Goal: Transaction & Acquisition: Purchase product/service

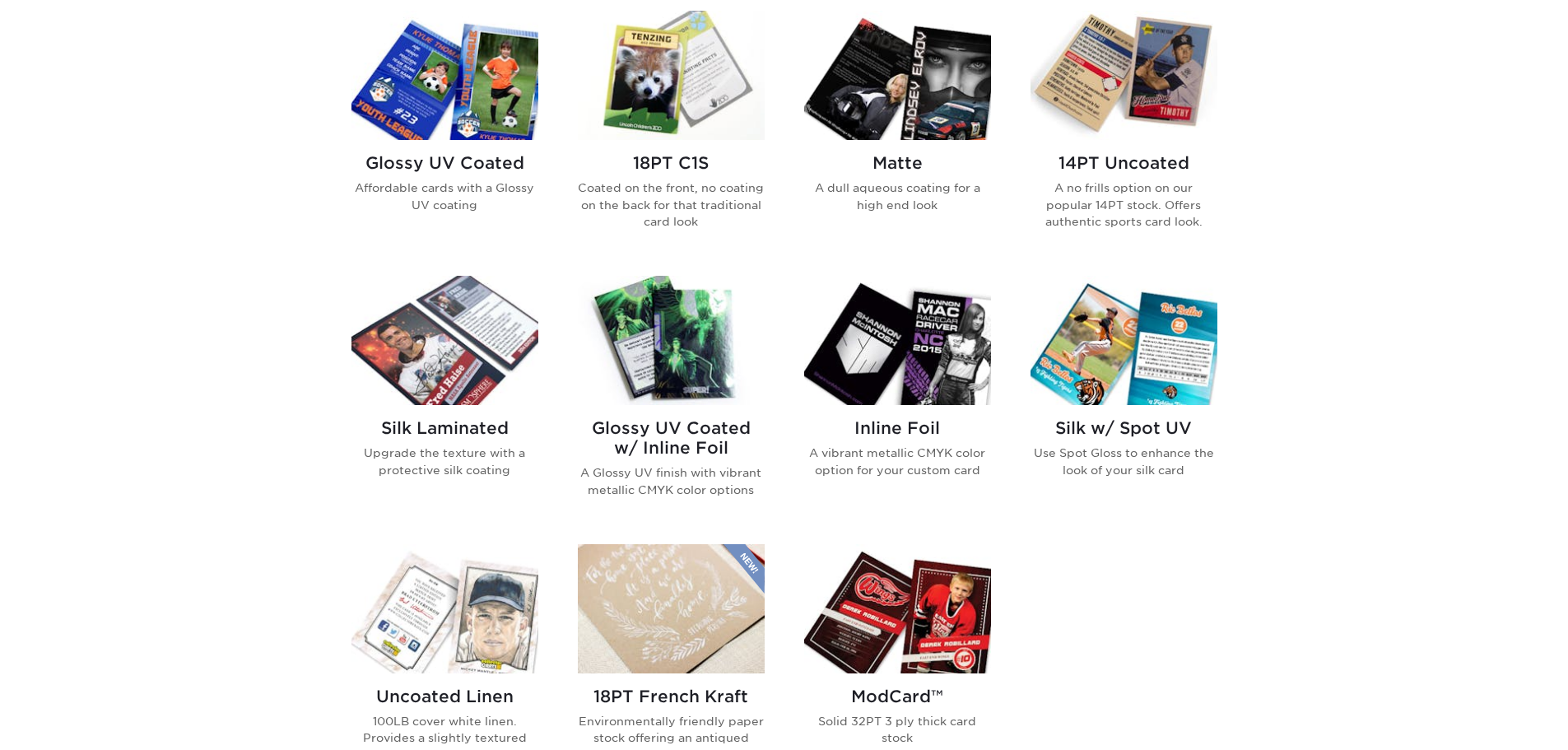
scroll to position [823, 0]
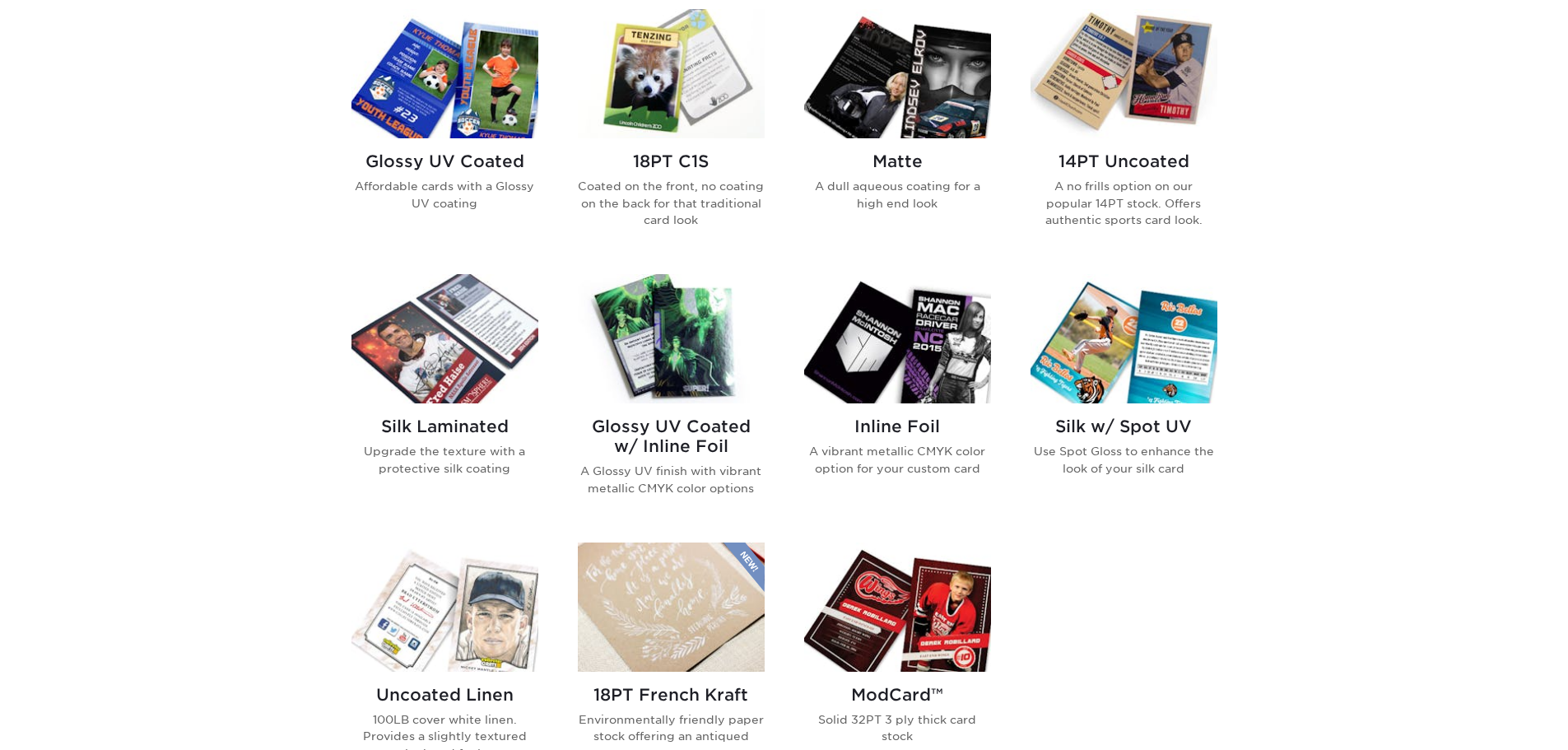
click at [449, 161] on h2 "Glossy UV Coated" at bounding box center [445, 161] width 187 height 20
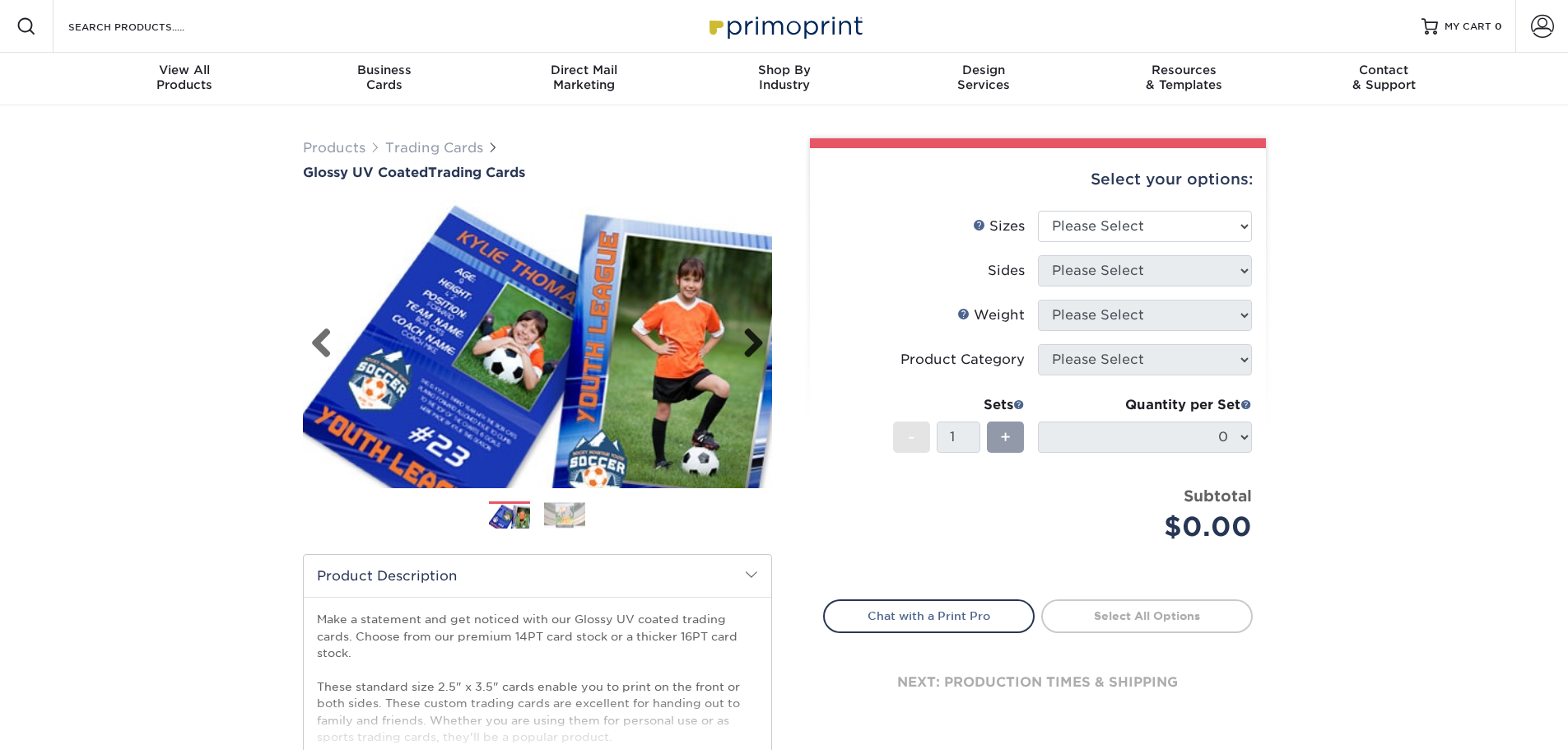
click at [757, 346] on link "Next" at bounding box center [747, 343] width 33 height 33
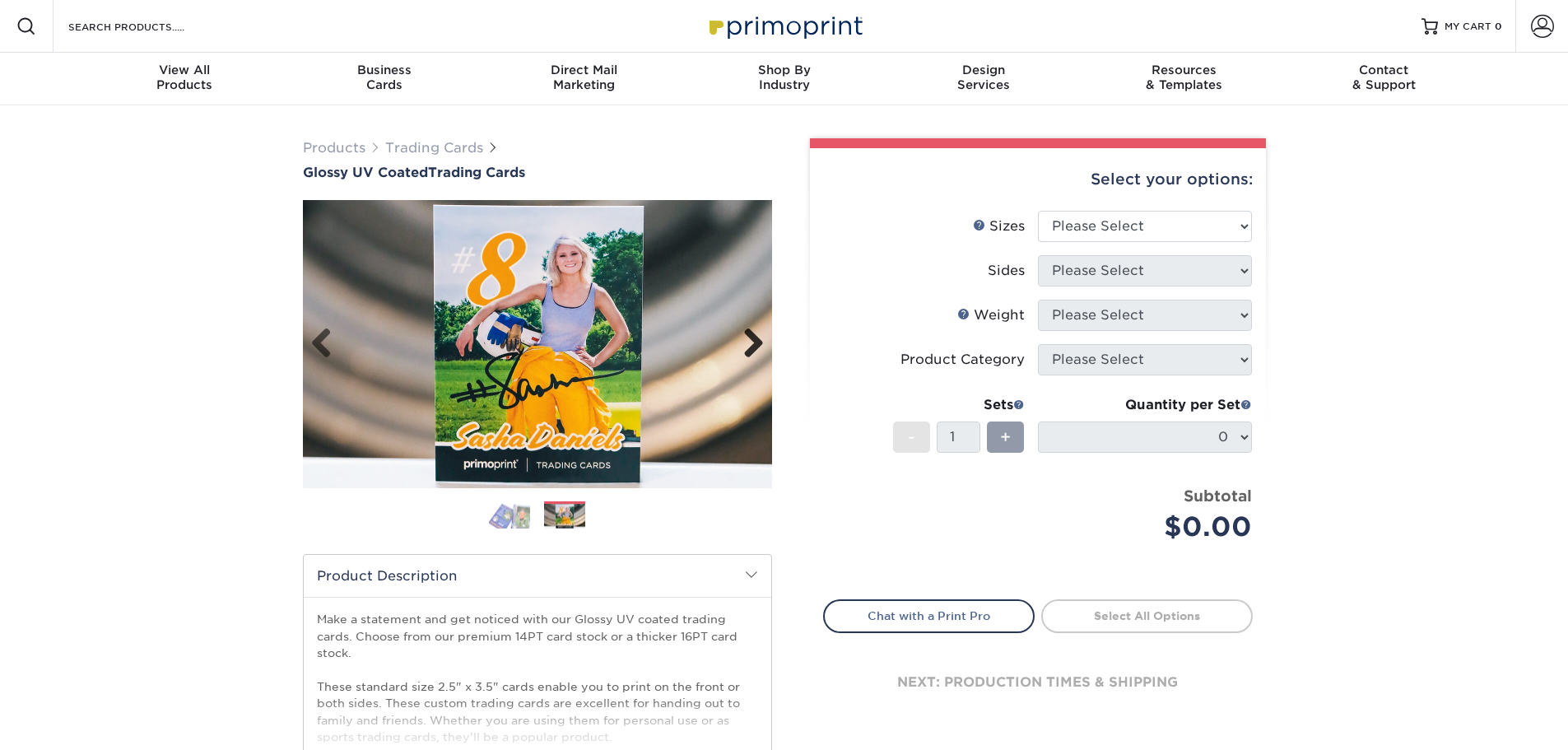
click at [757, 346] on link "Next" at bounding box center [747, 343] width 33 height 33
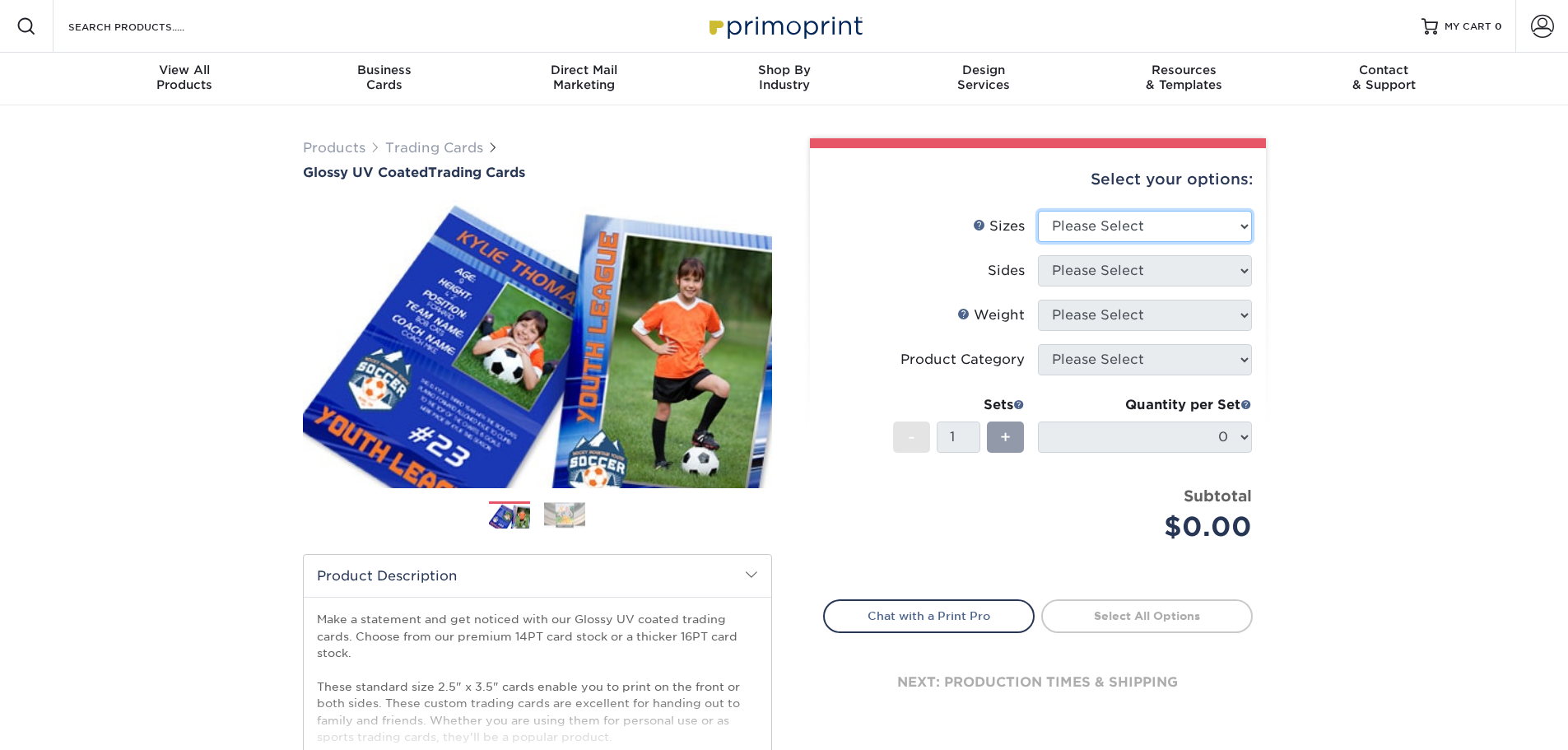
click at [1147, 215] on select "Please Select 2.5" x 3.5"" at bounding box center [1145, 226] width 214 height 31
select select "2.50x3.50"
click at [1038, 210] on select "Please Select 2.5" x 3.5"" at bounding box center [1145, 226] width 214 height 31
click at [1131, 268] on select "Please Select Print Both Sides Print Front Only" at bounding box center [1145, 271] width 214 height 31
select select "13abbda7-1d64-4f25-8bb2-c179b224825d"
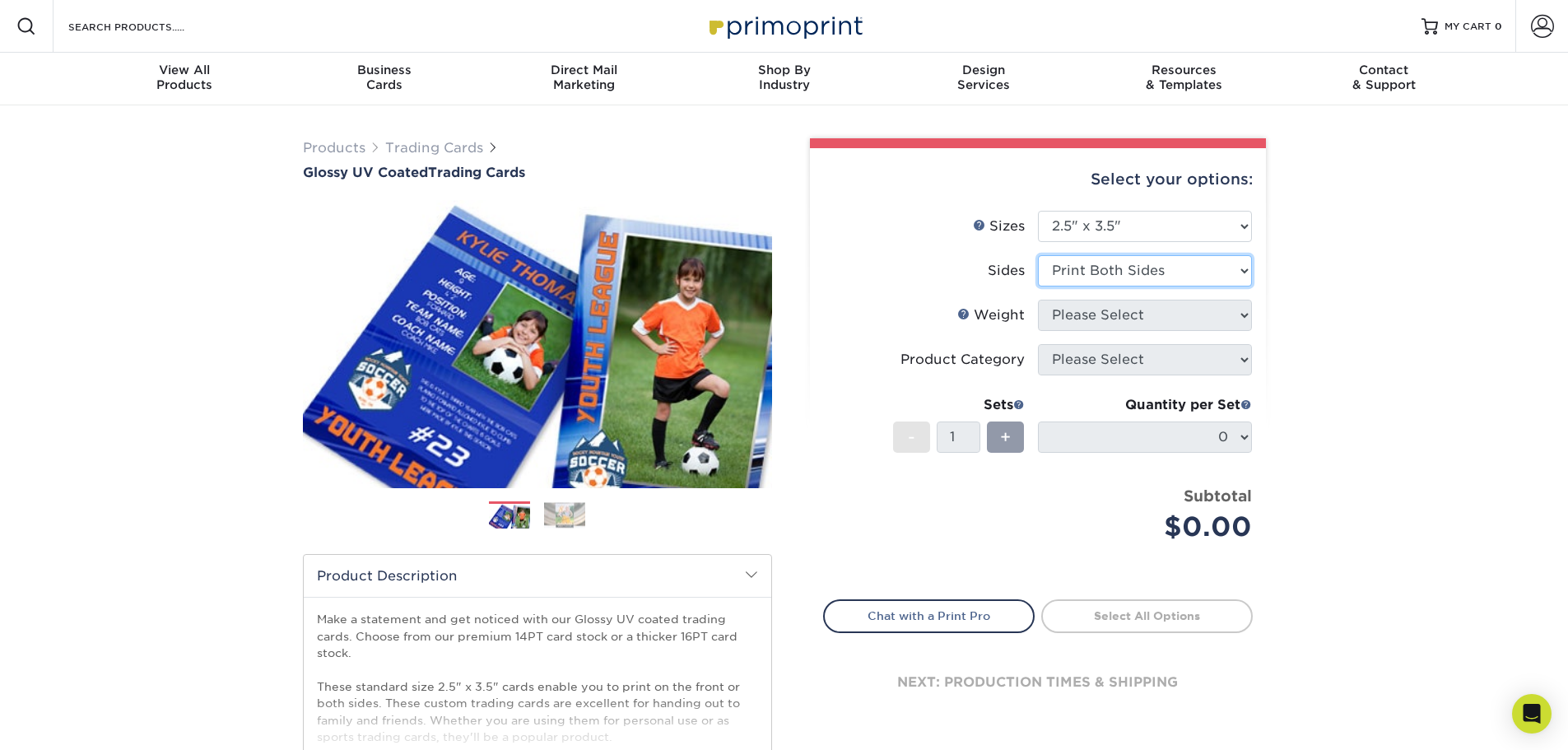
click at [1038, 256] on select "Please Select Print Both Sides Print Front Only" at bounding box center [1145, 271] width 214 height 31
click at [1131, 323] on select "Please Select 16PT 14PT 18PT C1S" at bounding box center [1145, 315] width 214 height 31
select select "18PTC1S"
click at [1038, 300] on select "Please Select 16PT 14PT 18PT C1S" at bounding box center [1145, 315] width 214 height 31
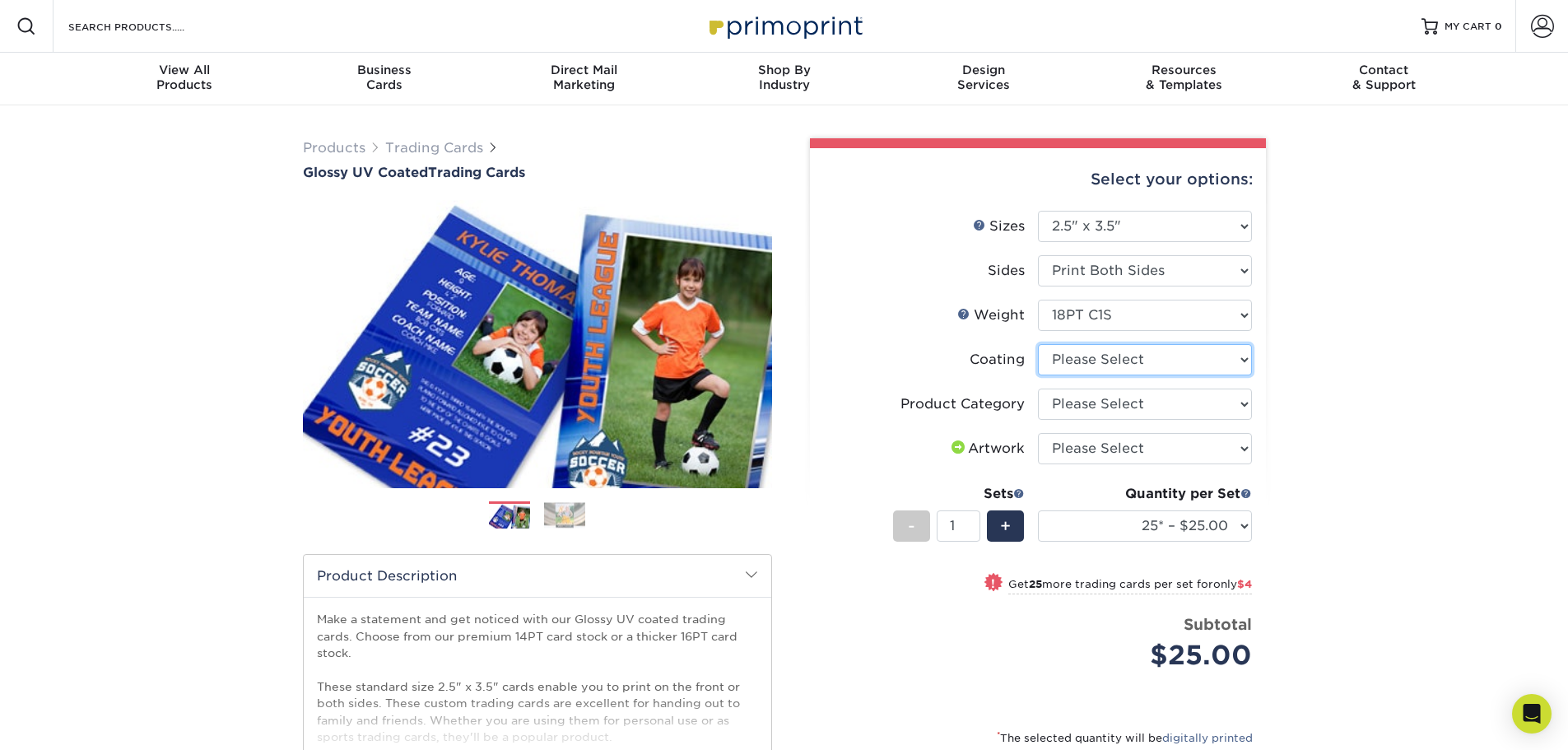
click at [1150, 365] on select at bounding box center [1145, 359] width 214 height 31
select select "1e8116af-acfc-44b1-83dc-8181aa338834"
click at [1038, 344] on select at bounding box center [1145, 359] width 214 height 31
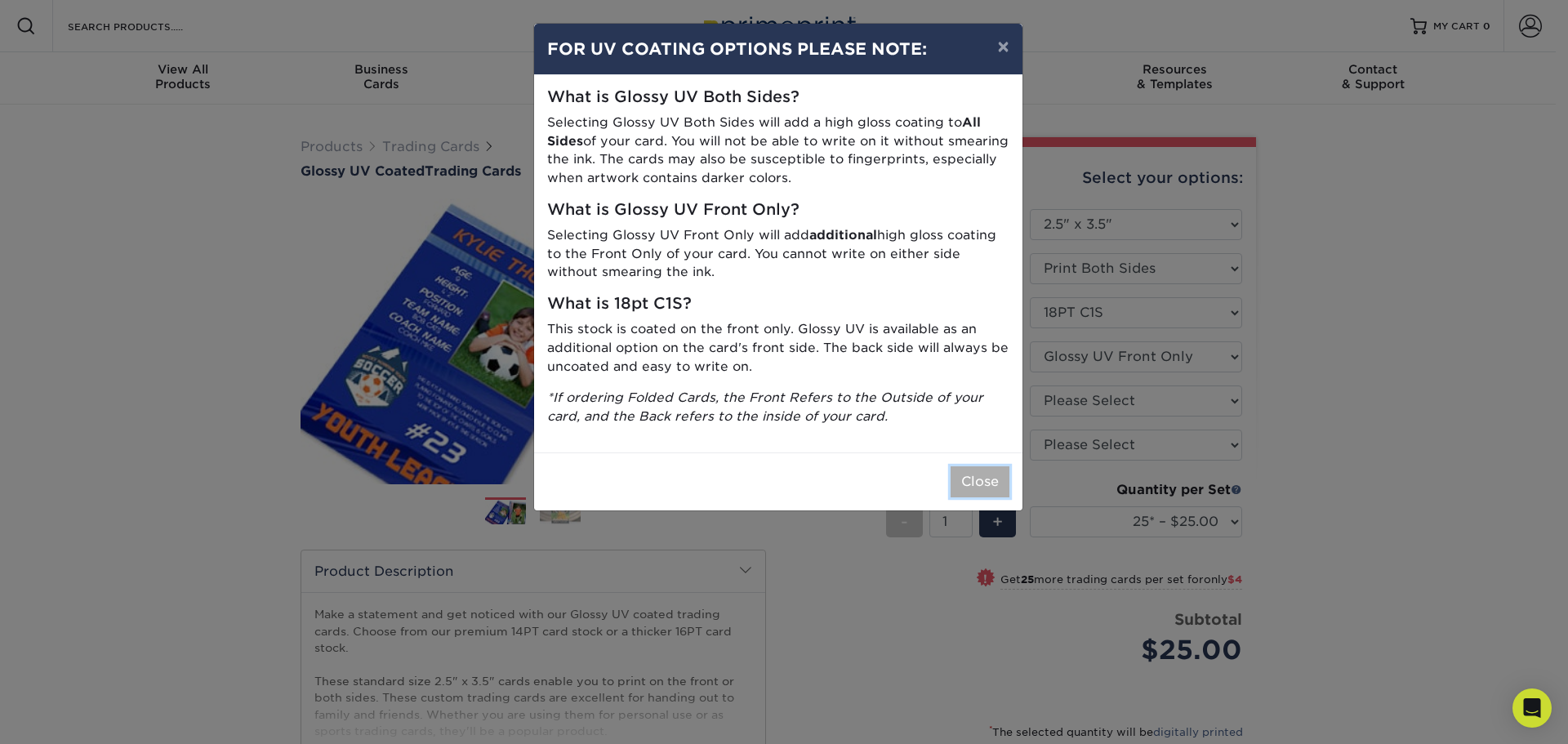
click at [985, 488] on button "Close" at bounding box center [980, 481] width 59 height 31
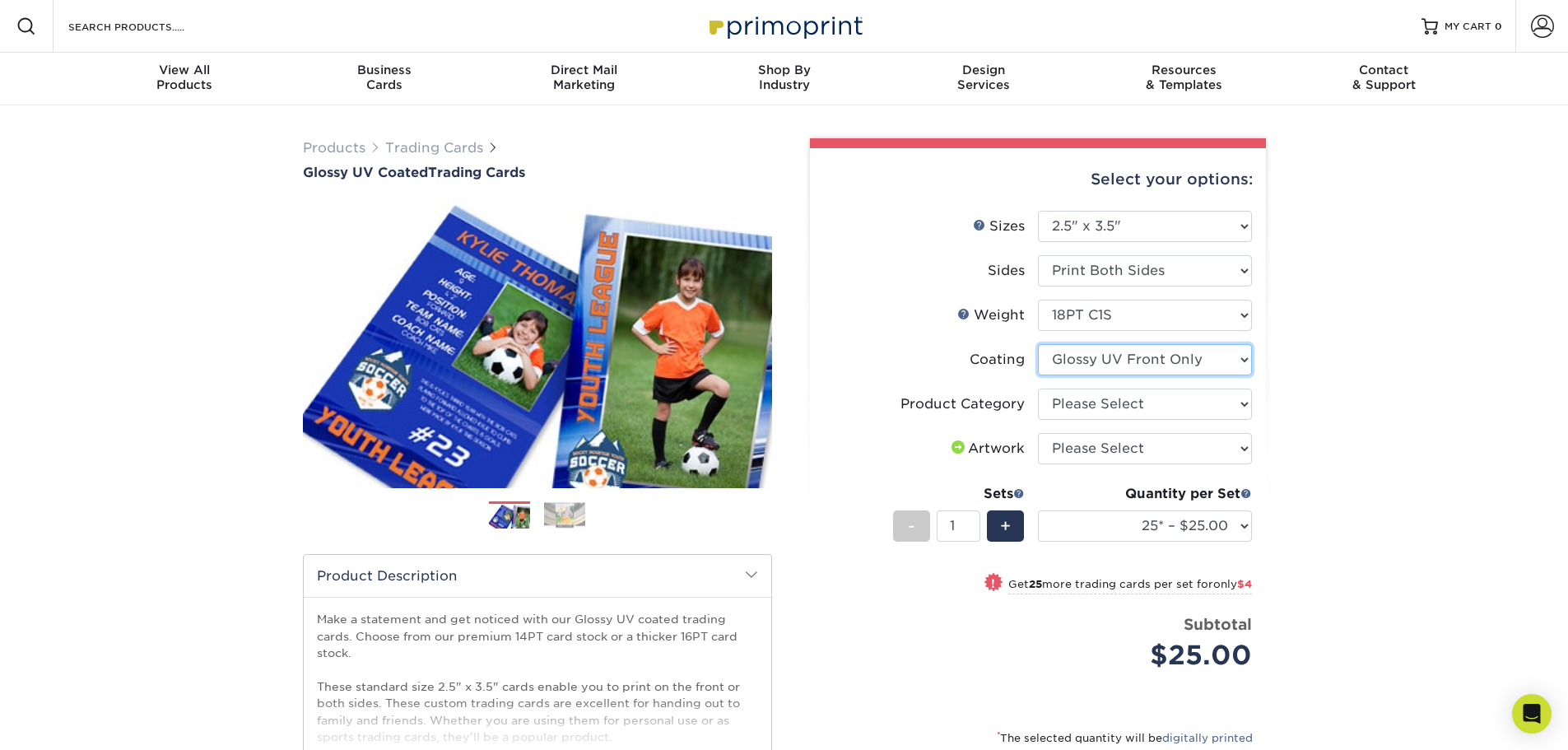
click at [1182, 362] on select at bounding box center [1145, 359] width 214 height 31
click at [1143, 413] on select "Please Select Trading Cards" at bounding box center [1145, 403] width 214 height 31
select select "c2f9bce9-36c2-409d-b101-c29d9d031e18"
click at [1038, 388] on select "Please Select Trading Cards" at bounding box center [1145, 403] width 214 height 31
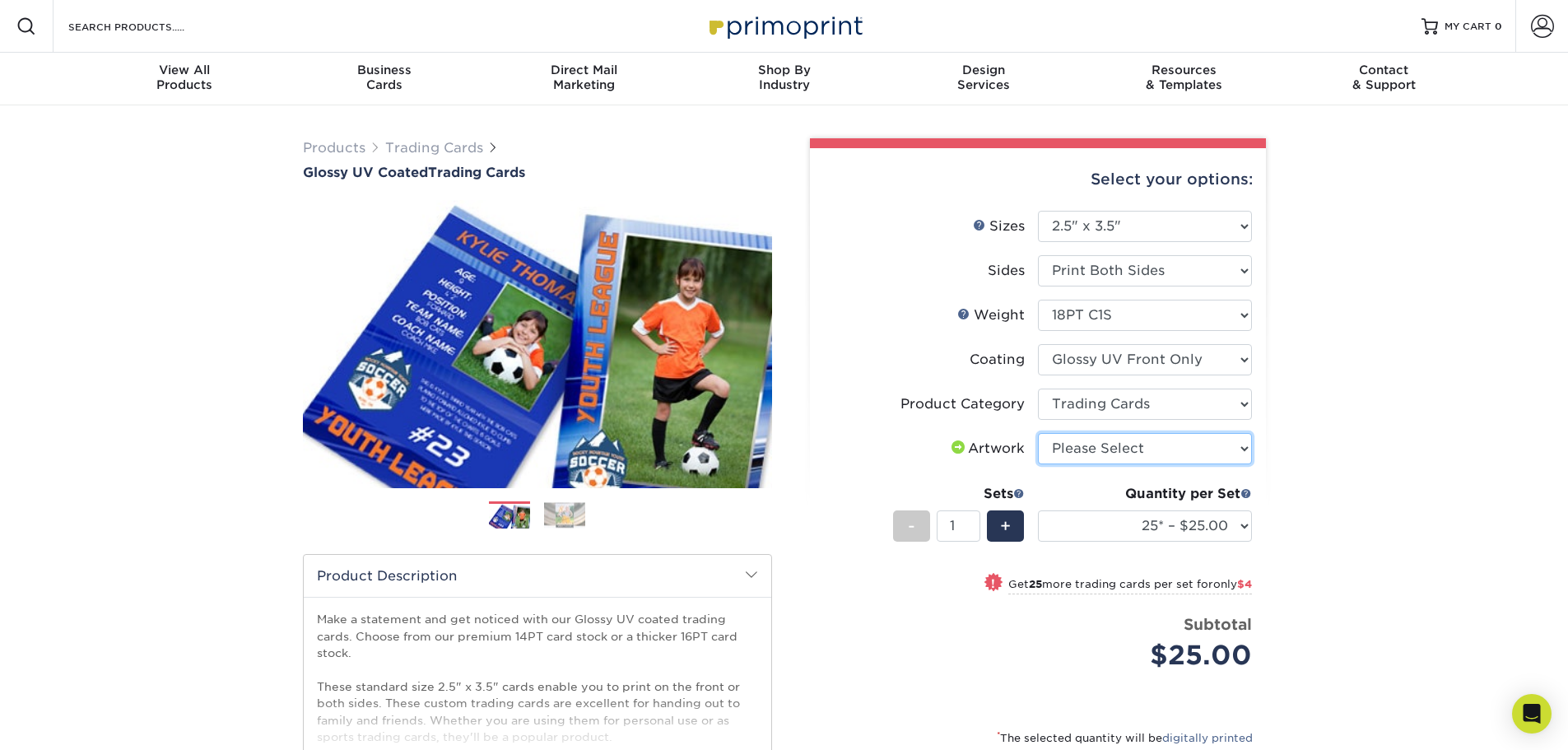
click at [1142, 451] on select "Please Select I will upload files I need a design - $100" at bounding box center [1145, 448] width 214 height 31
select select "upload"
click at [1038, 433] on select "Please Select I will upload files I need a design - $100" at bounding box center [1145, 448] width 214 height 31
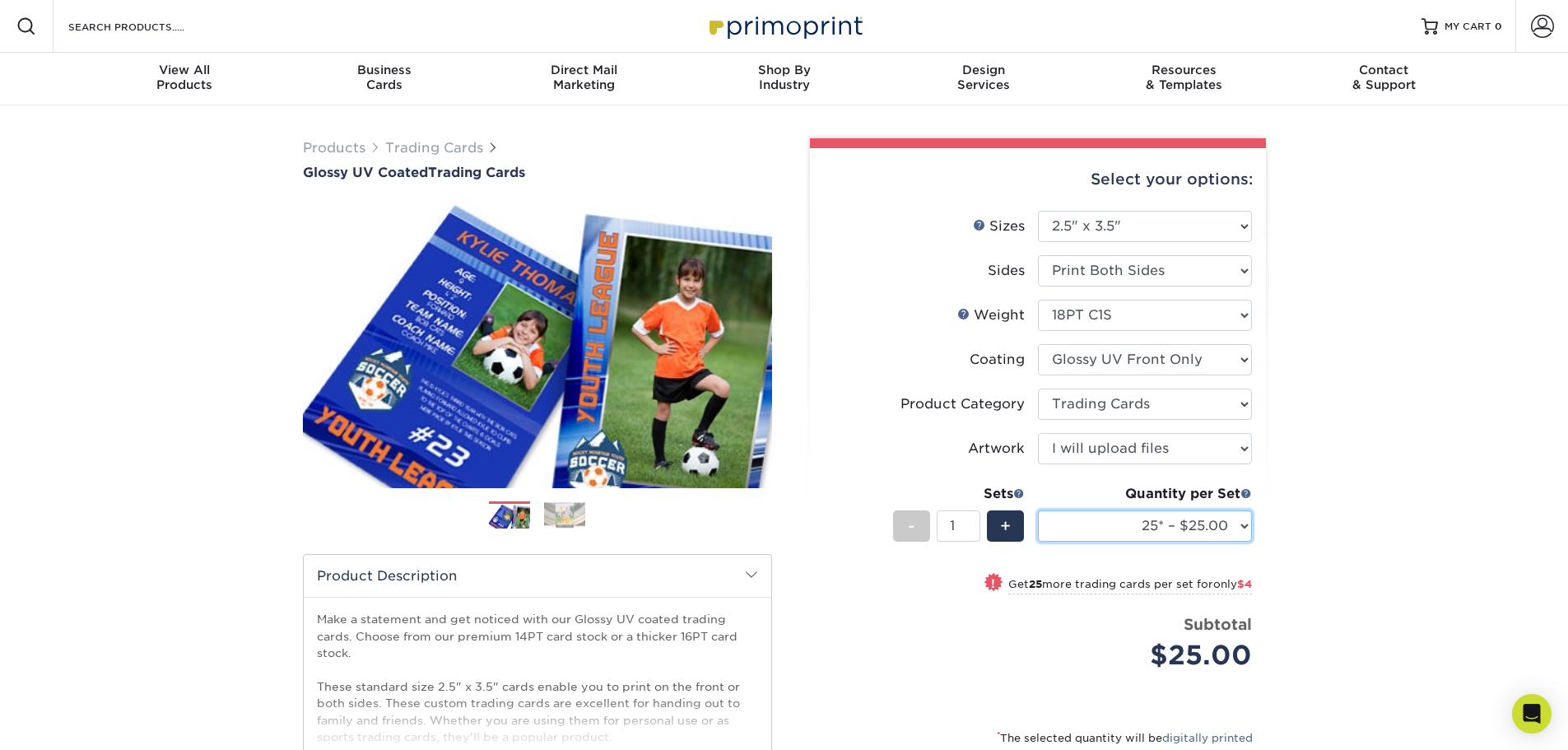
click at [1193, 530] on select "25* – $25.00 50* – $29.00 75* – $37.00 100* – $41.00 250* – $48.00 500 – $58.00…" at bounding box center [1145, 525] width 214 height 31
select select "100* – $41.00"
click at [1038, 510] on select "25* – $25.00 50* – $29.00 75* – $37.00 100* – $41.00 250* – $48.00 500 – $58.00…" at bounding box center [1145, 525] width 214 height 31
click at [1160, 516] on select "25* – $25.00 50* – $29.00 75* – $37.00 100* – $41.00 250* – $48.00 500 – $58.00…" at bounding box center [1145, 525] width 214 height 31
click at [741, 675] on p "Make a statement and get noticed with our Glossy UV coated trading cards. Choos…" at bounding box center [538, 712] width 441 height 202
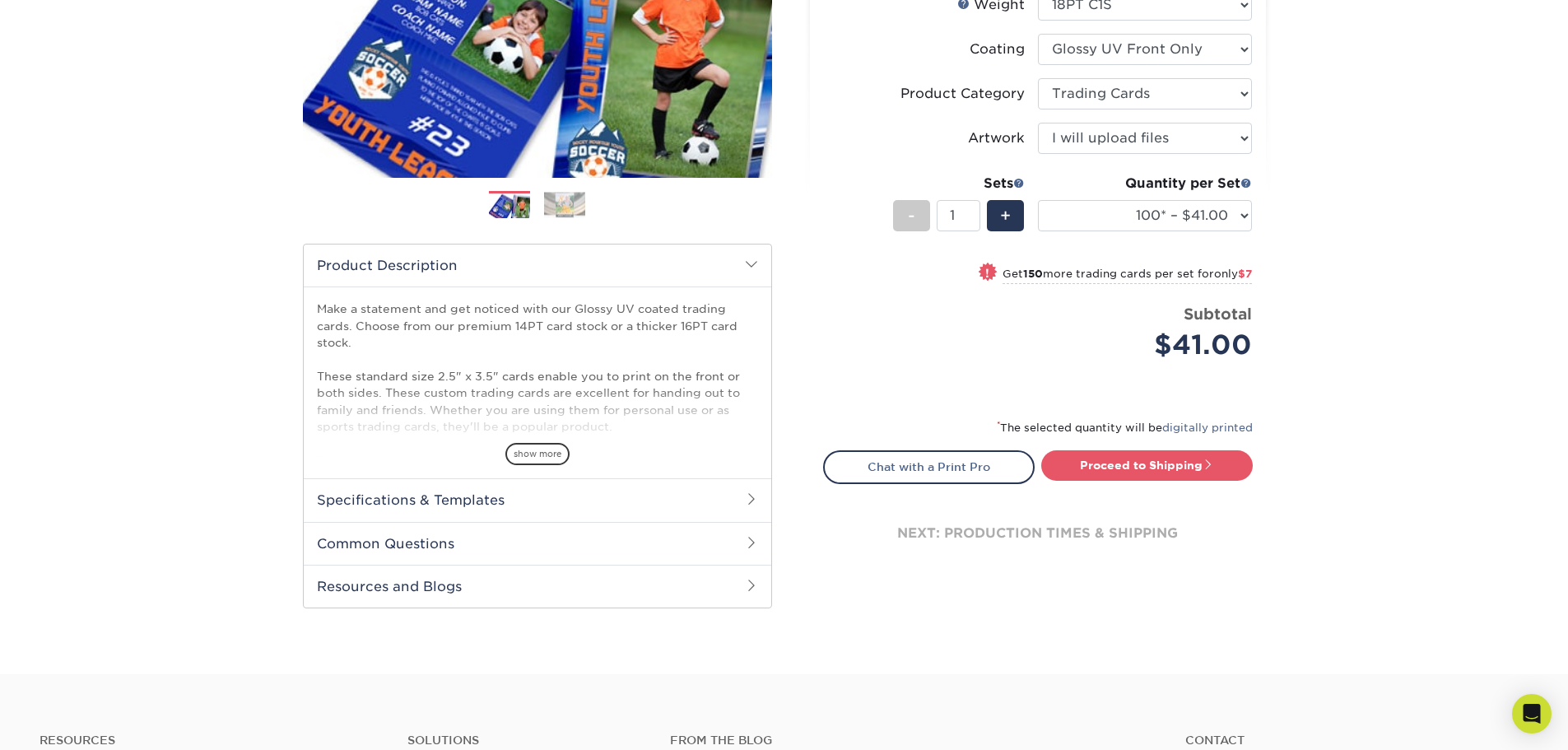
scroll to position [329, 0]
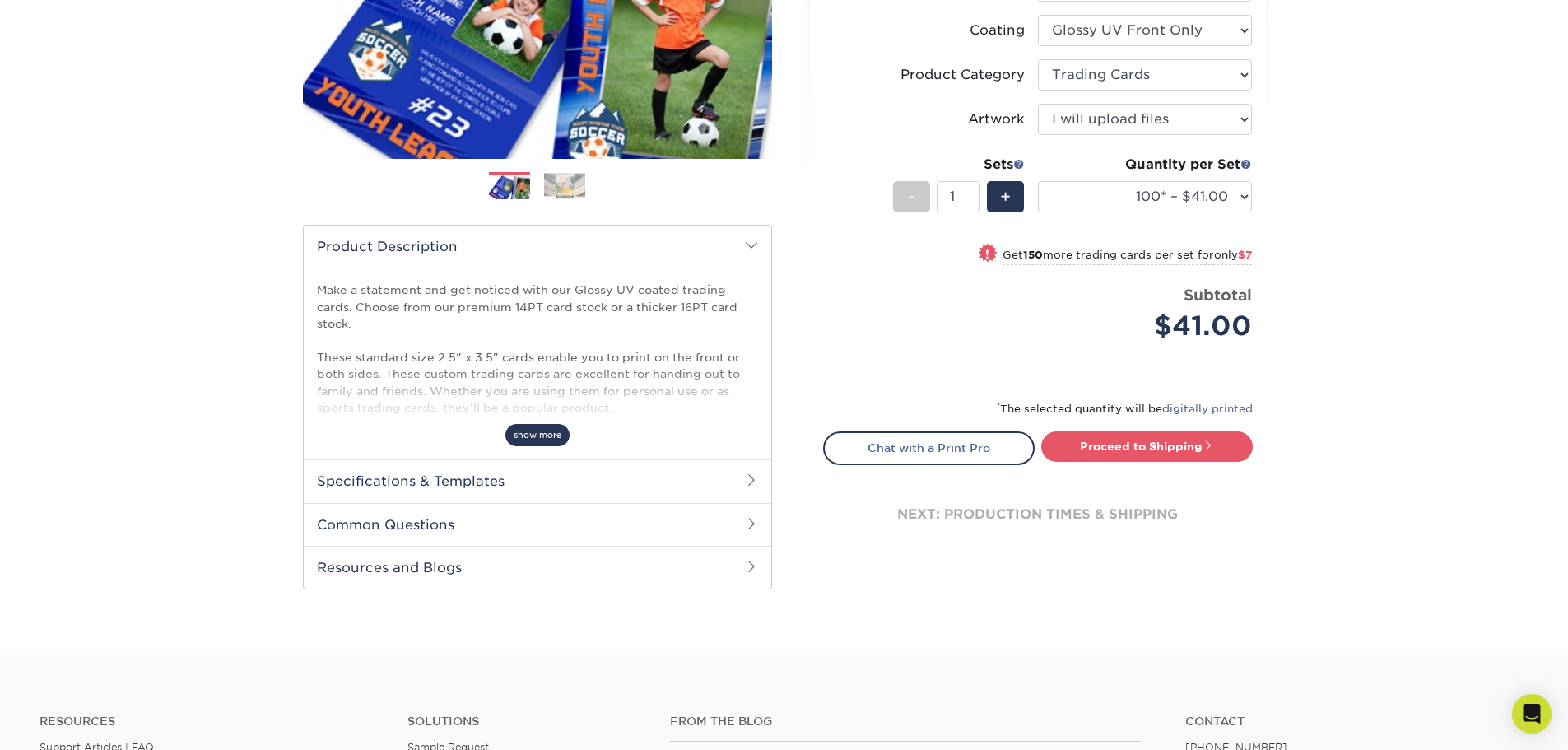
click at [546, 437] on span "show more" at bounding box center [537, 435] width 64 height 23
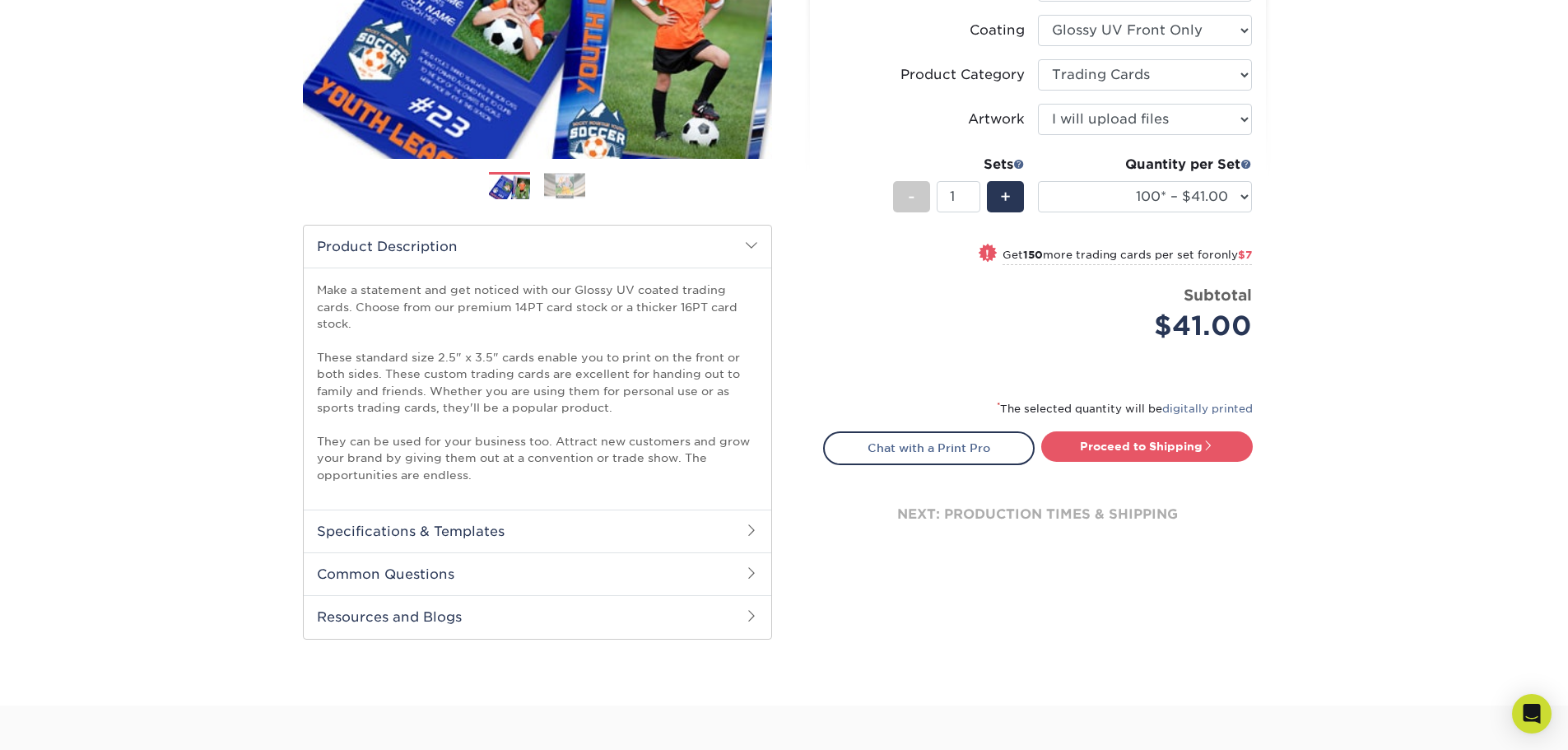
click at [548, 533] on h2 "Specifications & Templates" at bounding box center [538, 530] width 468 height 43
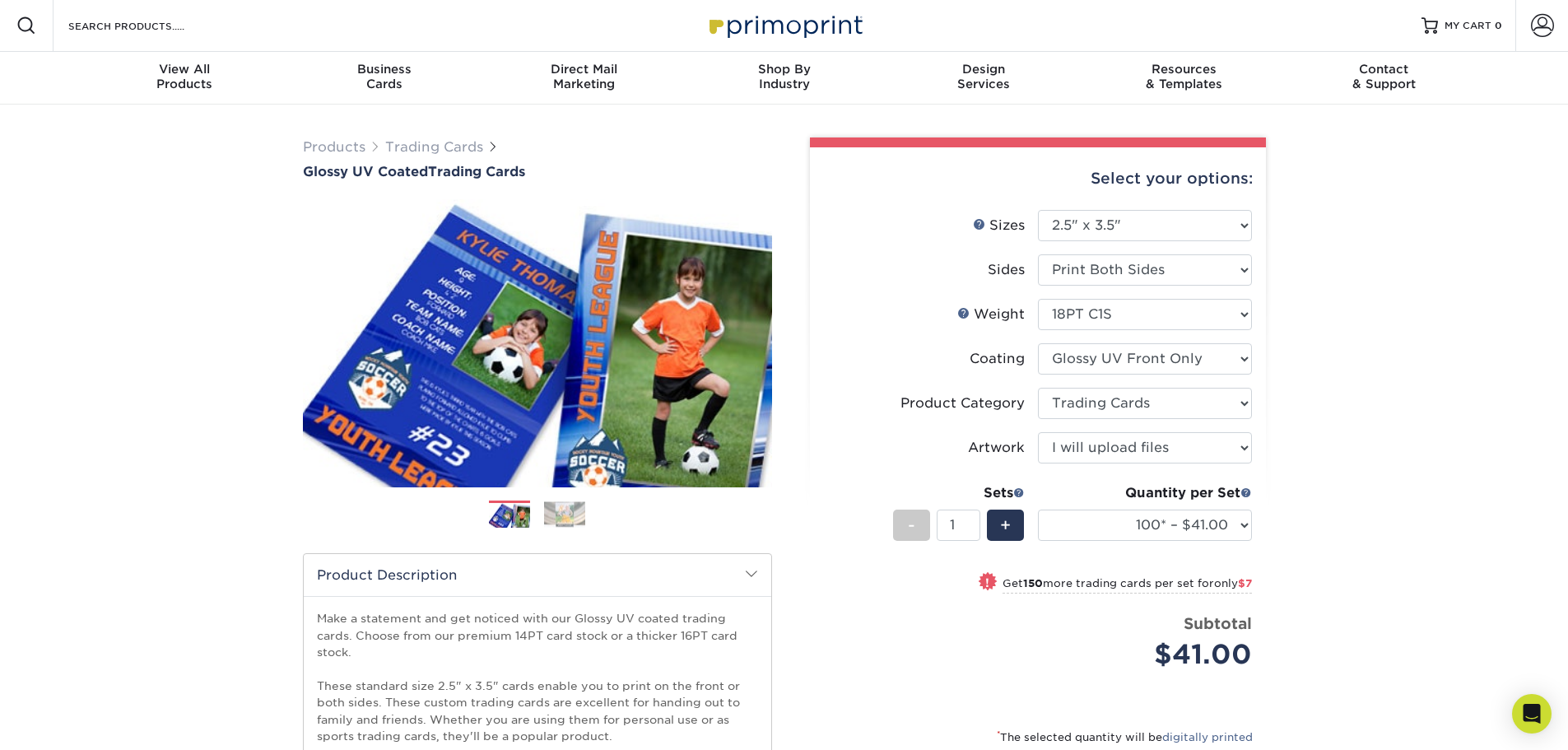
scroll to position [0, 0]
click at [420, 147] on link "Trading Cards" at bounding box center [433, 148] width 98 height 16
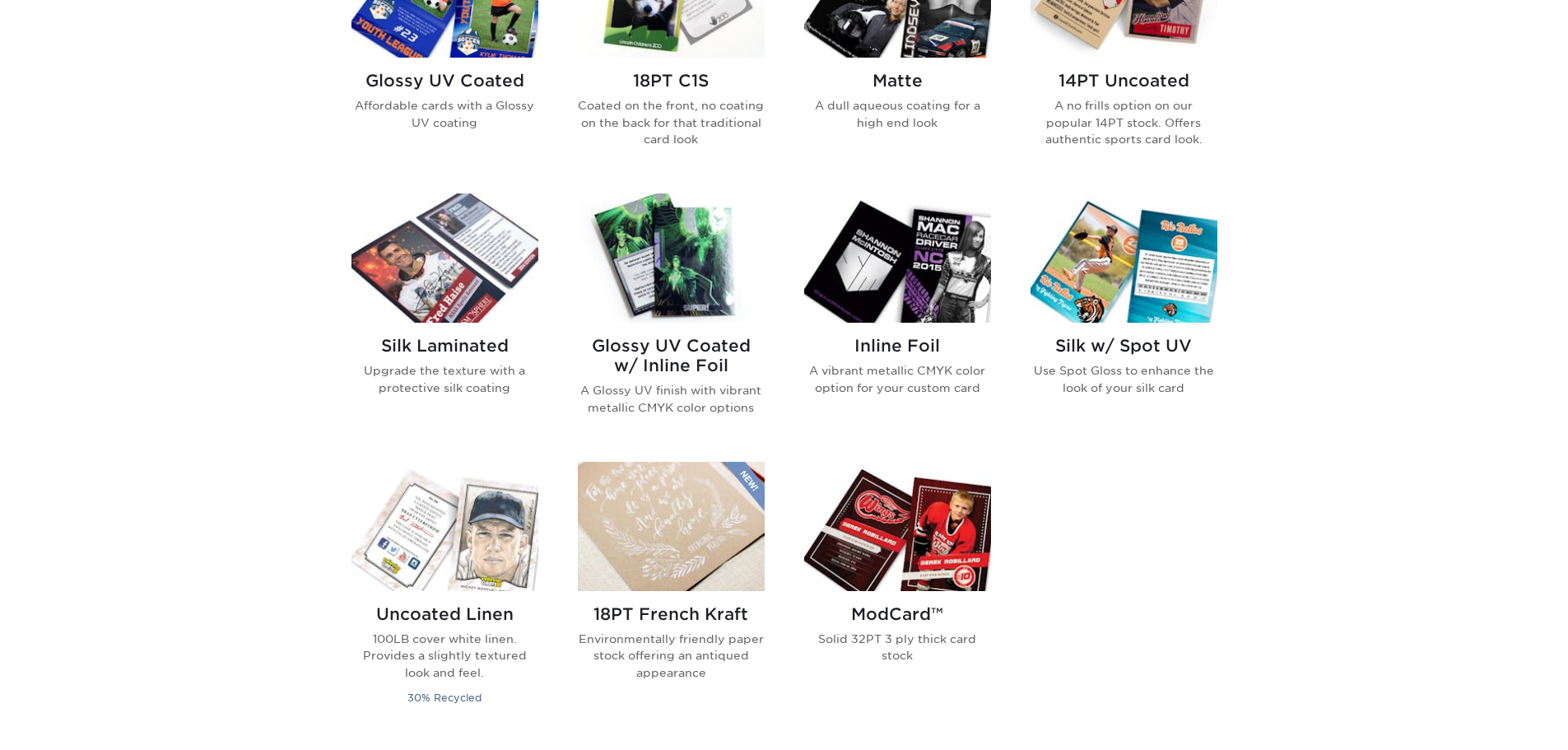
scroll to position [906, 0]
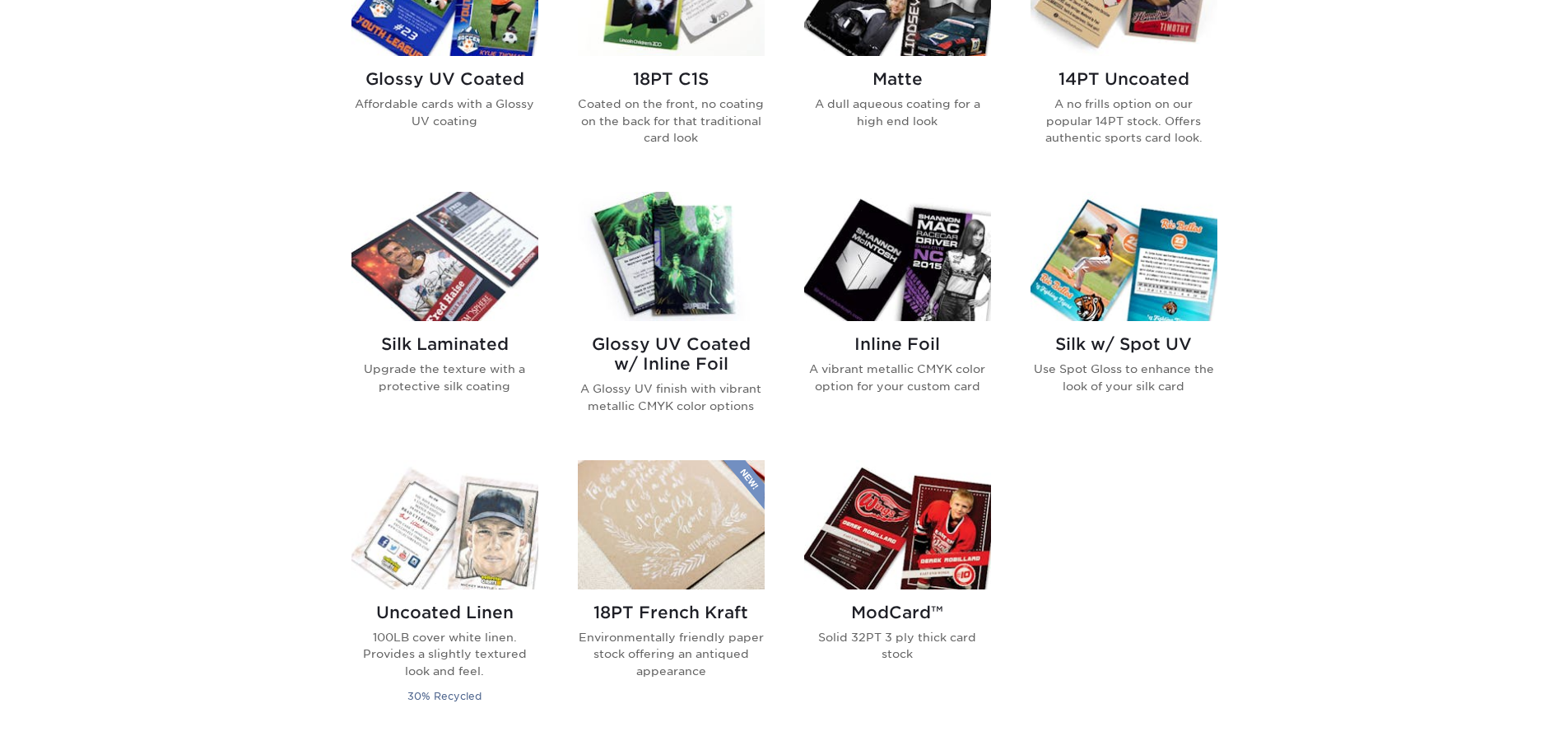
click at [690, 267] on img at bounding box center [671, 256] width 187 height 129
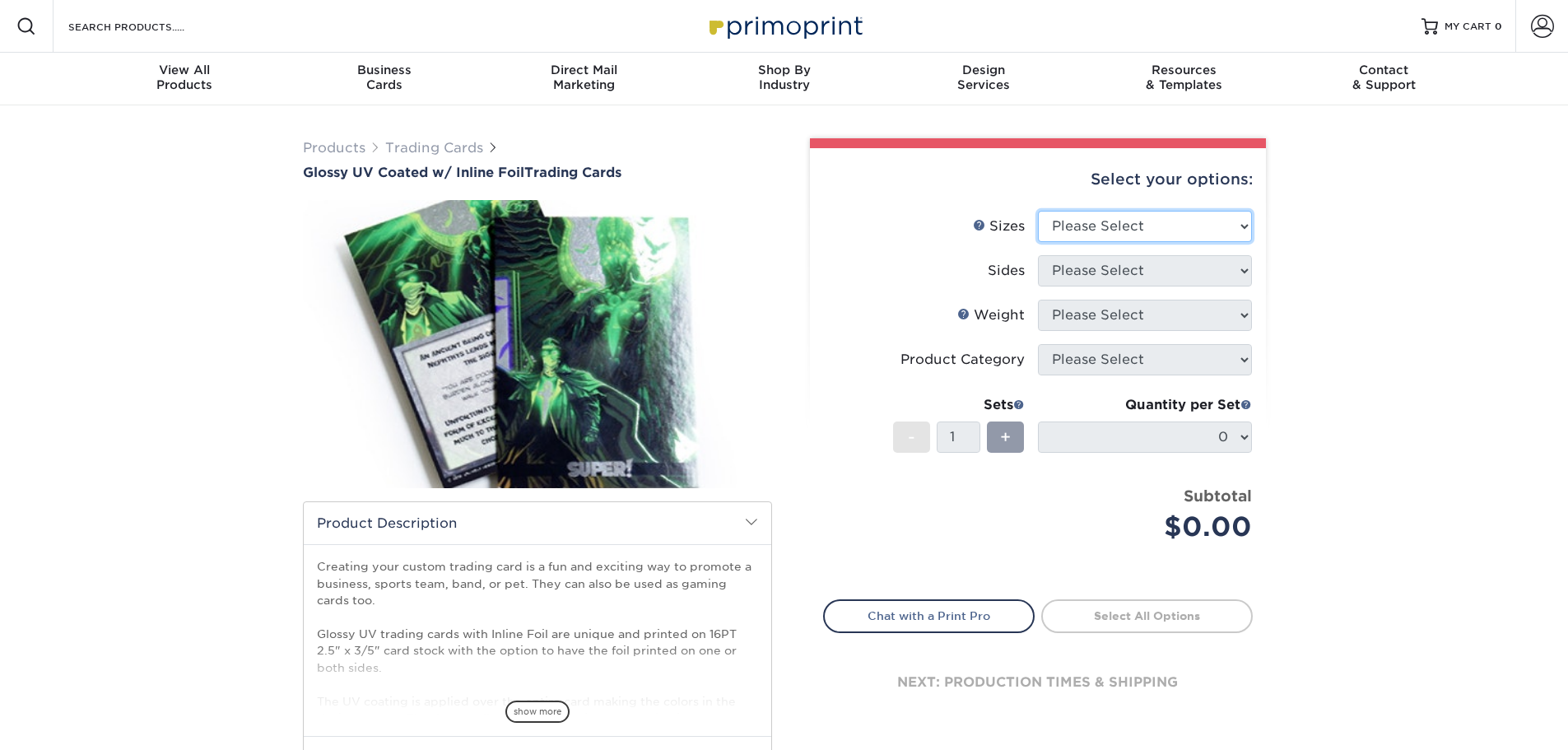
click at [1171, 227] on select "Please Select 2.5" x 3.5"" at bounding box center [1145, 226] width 214 height 31
select select "2.50x3.50"
click at [1038, 210] on select "Please Select 2.5" x 3.5"" at bounding box center [1145, 226] width 214 height 31
click at [1130, 271] on select "Please Select Print Both Sides - Foil Back Only Print Both Sides - Foil Both Si…" at bounding box center [1145, 271] width 214 height 31
select select "e9e9dfb3-fba1-4d60-972c-fd9ca5904d33"
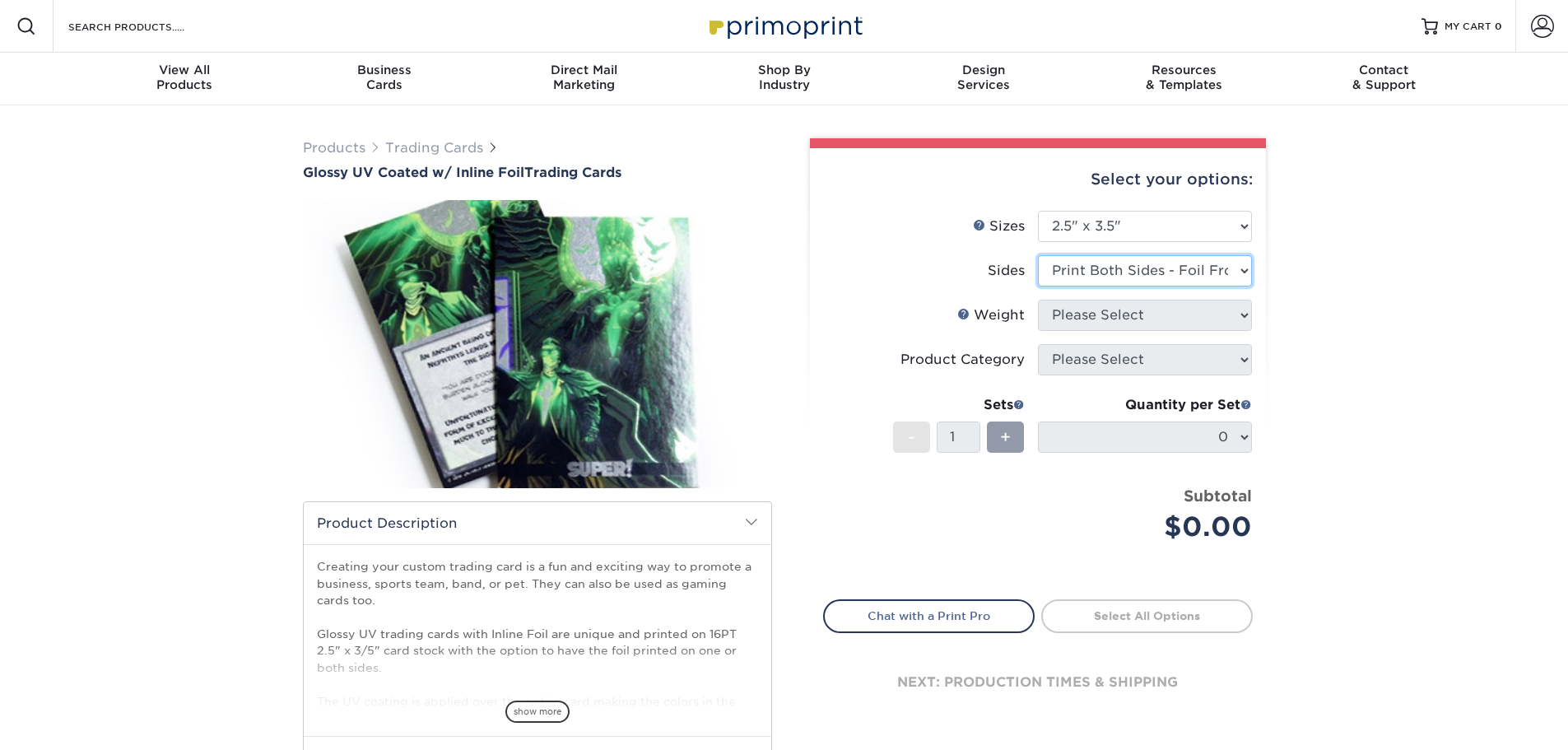
click at [1038, 256] on select "Please Select Print Both Sides - Foil Back Only Print Both Sides - Foil Both Si…" at bounding box center [1145, 271] width 214 height 31
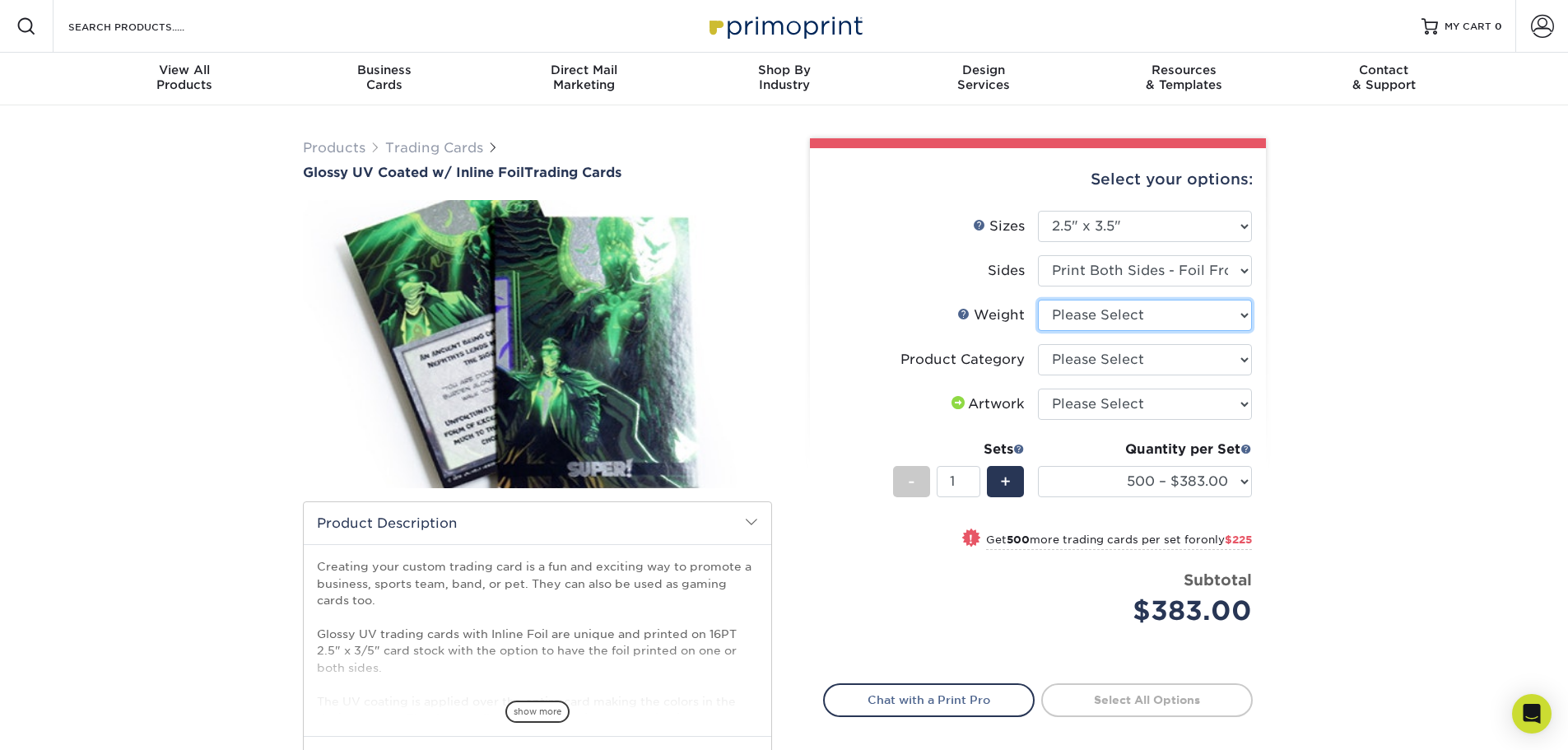
click at [1114, 314] on select "Please Select 16PT" at bounding box center [1145, 315] width 214 height 31
select select "16PT"
click at [1038, 300] on select "Please Select 16PT" at bounding box center [1145, 315] width 214 height 31
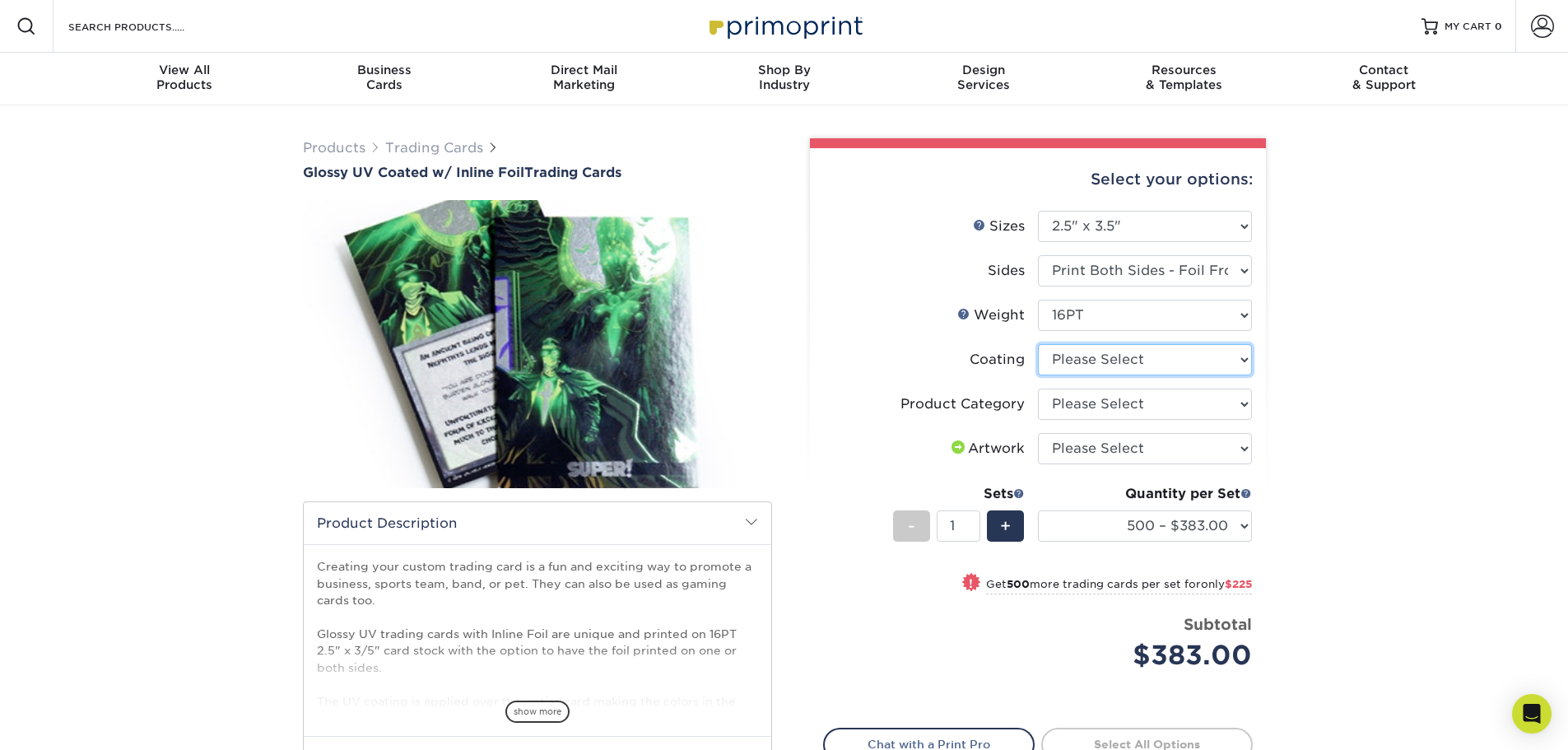
click at [1114, 361] on select at bounding box center [1145, 359] width 214 height 31
select select "ae367451-b2b8-45df-a344-0f05b6a12993"
click at [1038, 344] on select at bounding box center [1145, 359] width 214 height 31
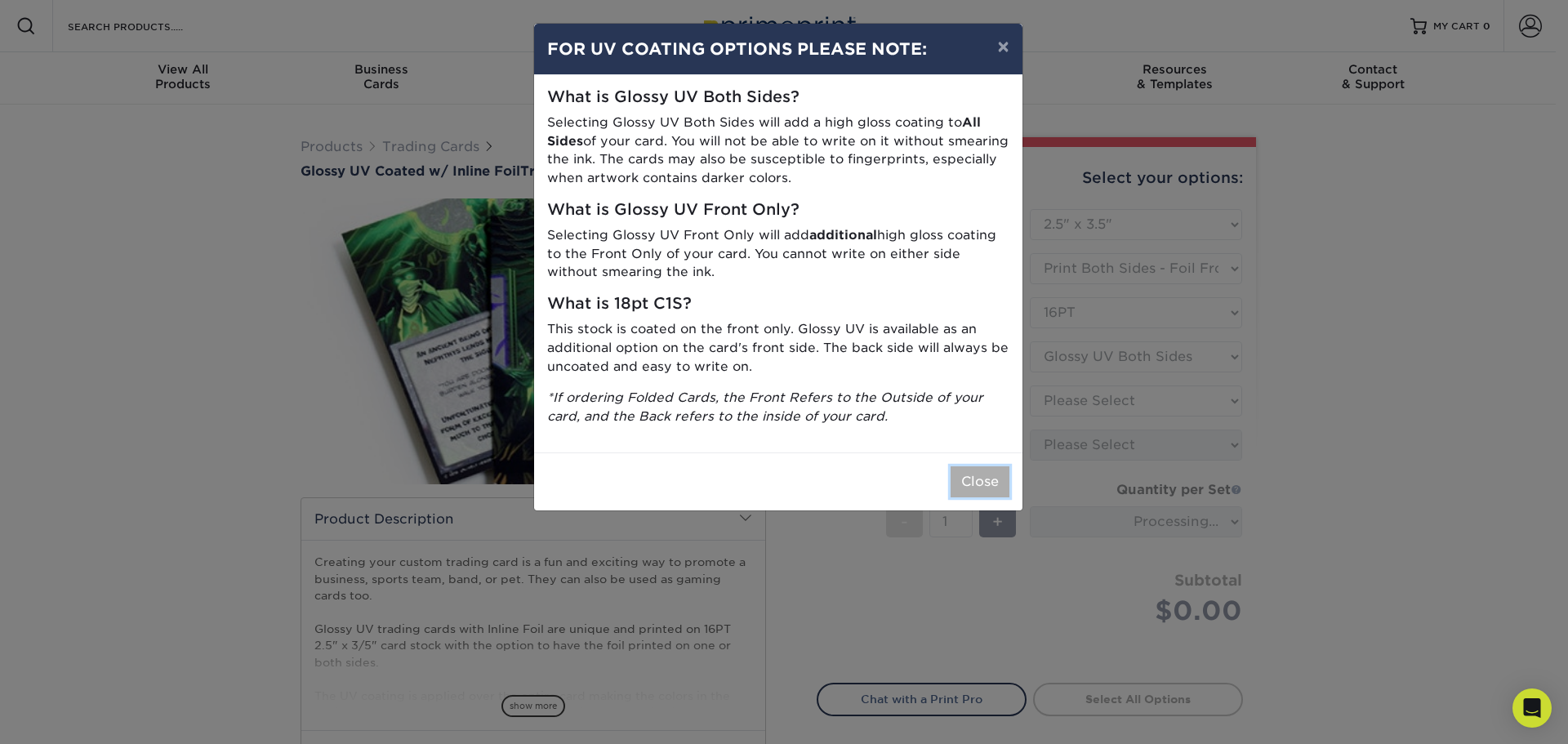
click at [993, 495] on button "Close" at bounding box center [980, 481] width 59 height 31
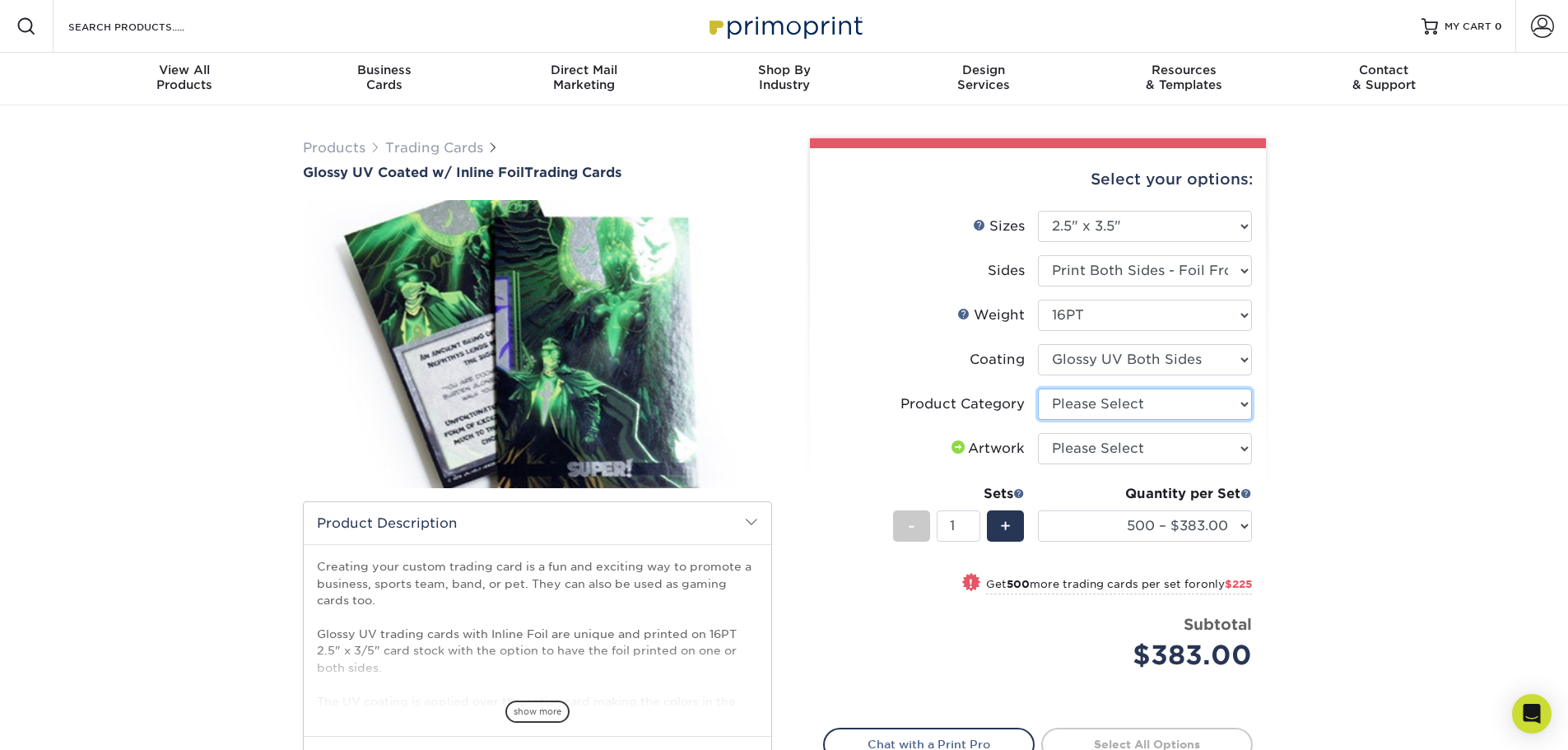
click at [1143, 405] on select "Please Select Trading Cards" at bounding box center [1145, 403] width 214 height 31
click at [1137, 468] on li "Artwork Please Select I will upload files I need a design - $100" at bounding box center [1038, 455] width 428 height 44
click at [1138, 415] on select "Please Select Trading Cards" at bounding box center [1145, 403] width 214 height 31
select select "c2f9bce9-36c2-409d-b101-c29d9d031e18"
click at [1038, 388] on select "Please Select Trading Cards" at bounding box center [1145, 403] width 214 height 31
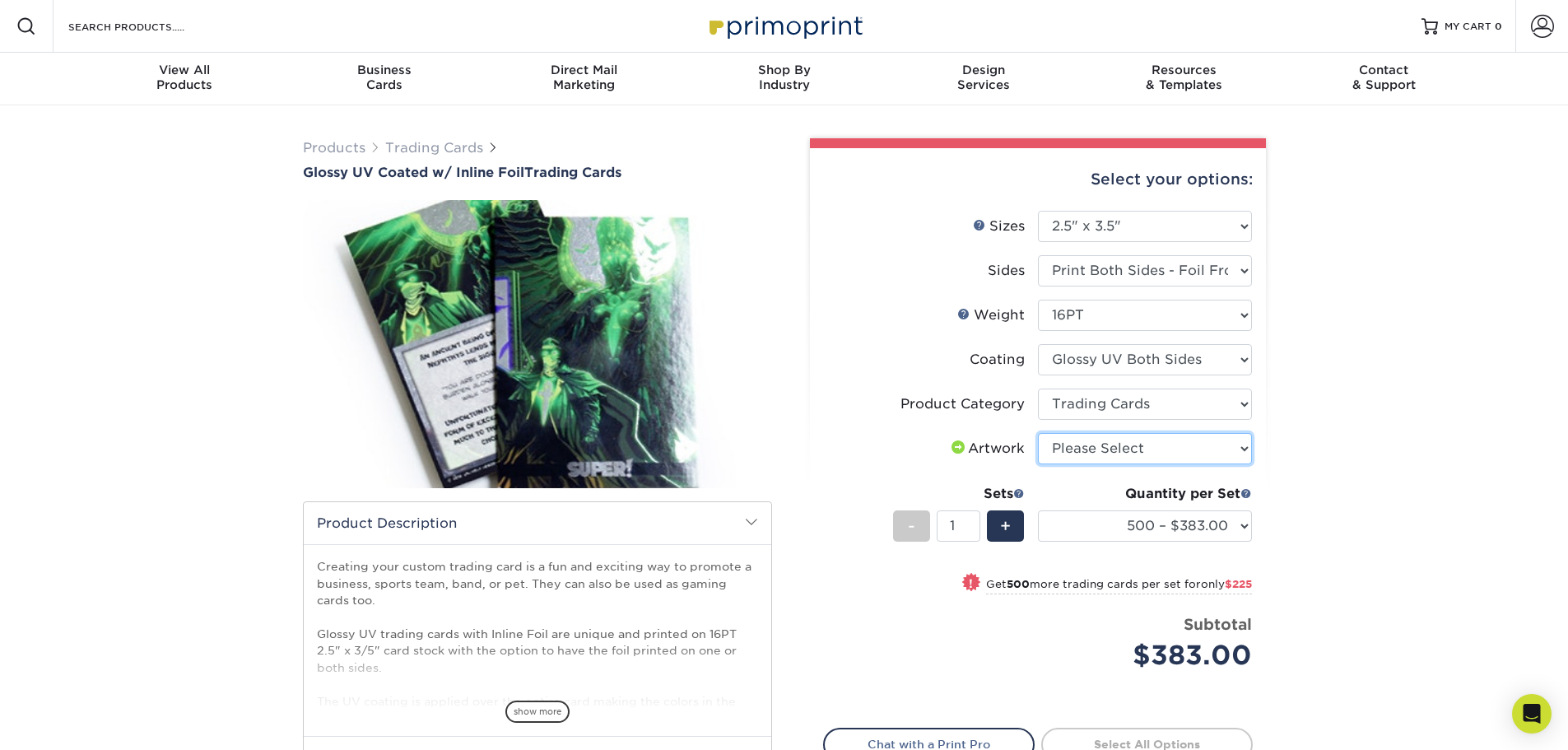
click at [1142, 443] on select "Please Select I will upload files I need a design - $100" at bounding box center [1145, 448] width 214 height 31
select select "upload"
click at [1038, 433] on select "Please Select I will upload files I need a design - $100" at bounding box center [1145, 448] width 214 height 31
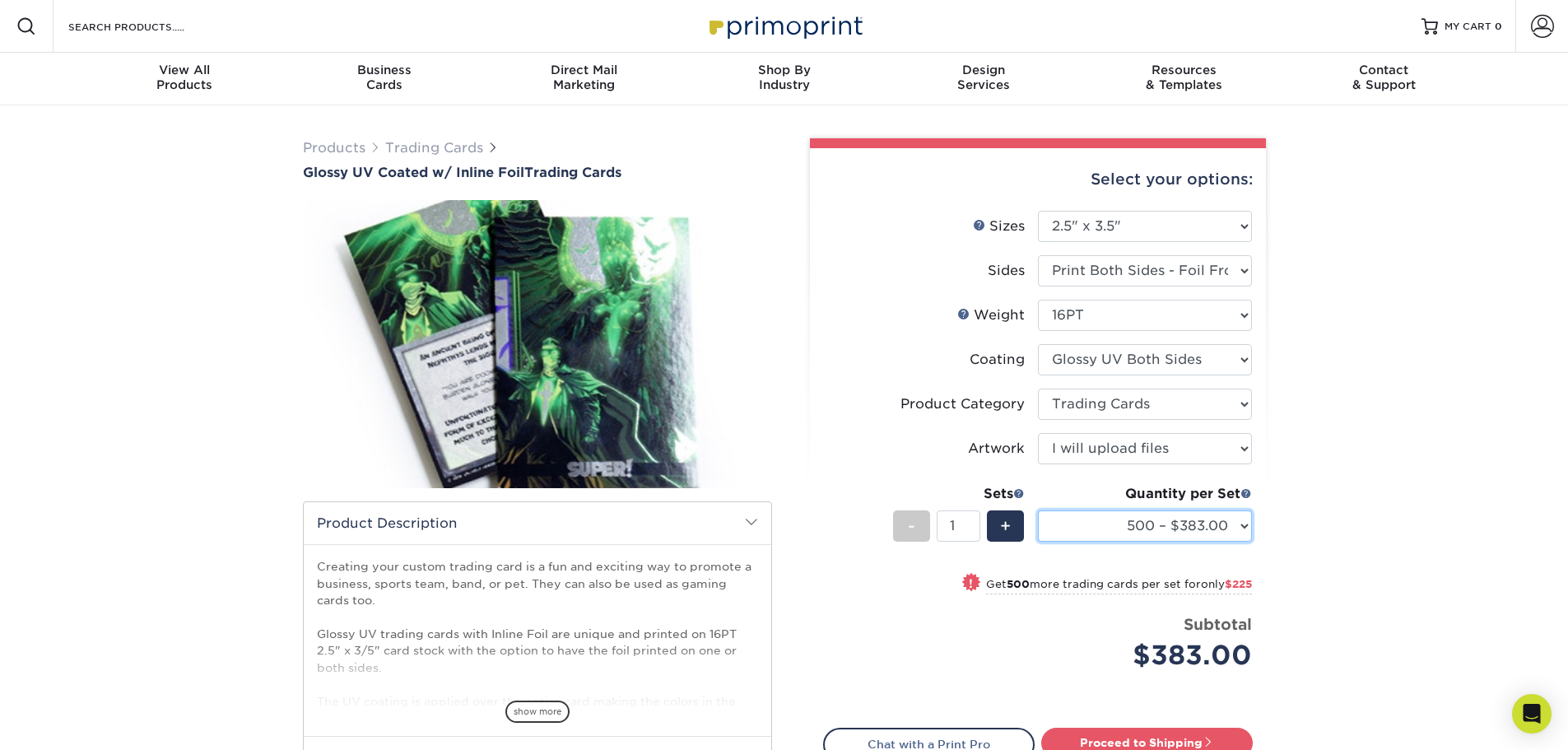
click at [1161, 526] on select "500 – $383.00 1000 – $608.00 2500 – $883.00 5000 – $1252.00" at bounding box center [1145, 525] width 214 height 31
click at [1038, 510] on select "500 – $383.00 1000 – $608.00 2500 – $883.00 5000 – $1252.00" at bounding box center [1145, 525] width 214 height 31
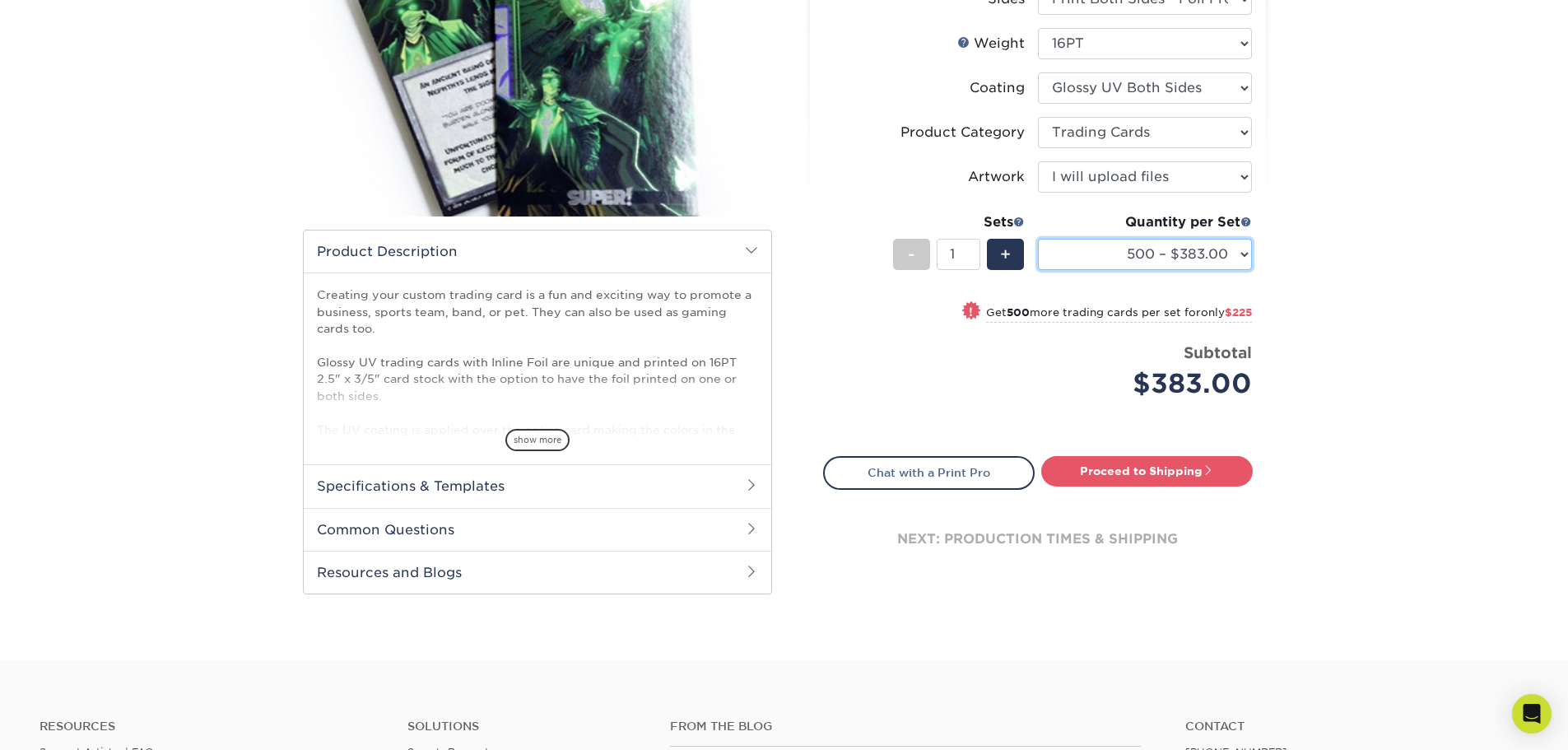
scroll to position [329, 0]
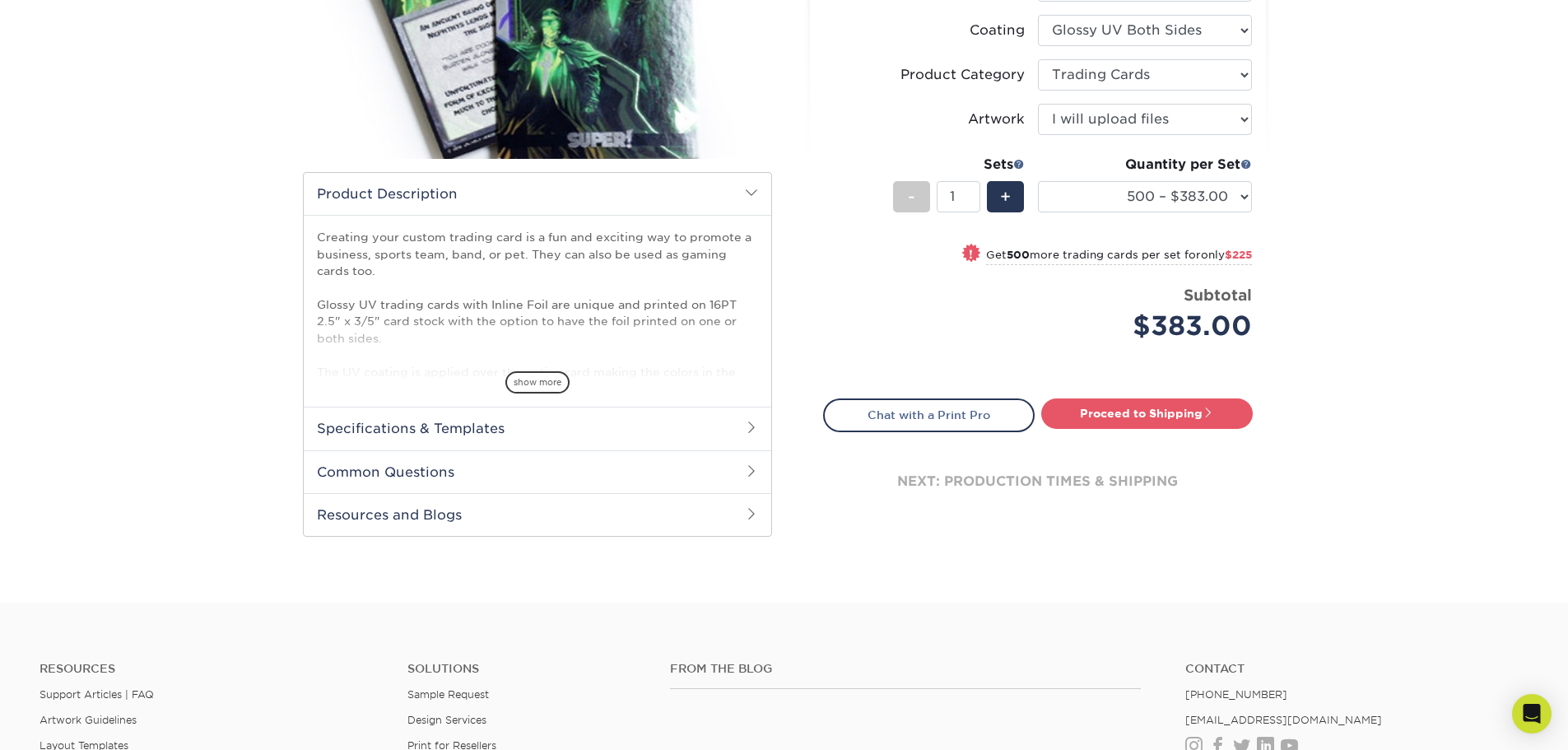
click at [490, 434] on h2 "Specifications & Templates" at bounding box center [538, 428] width 468 height 43
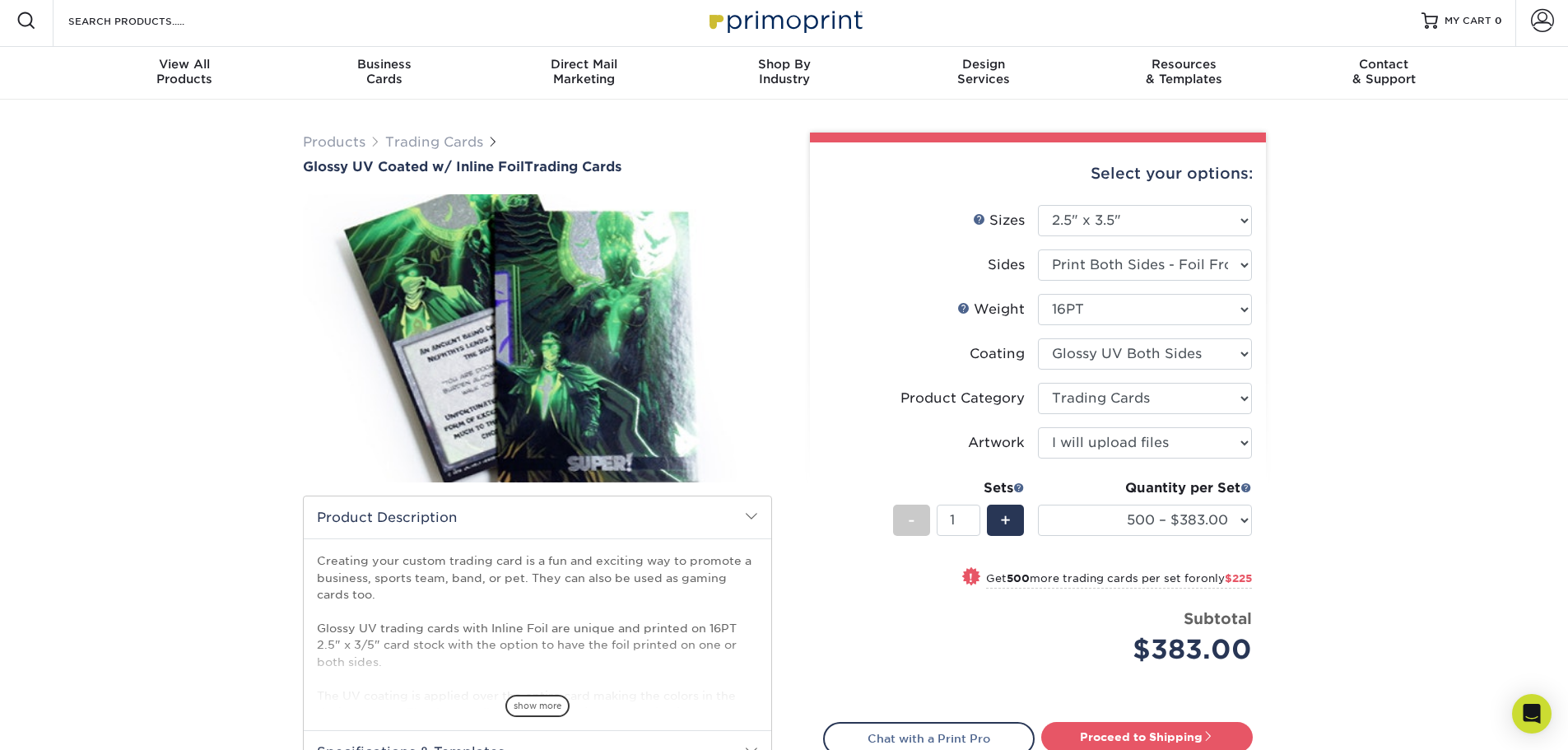
scroll to position [0, 0]
